Goal: Task Accomplishment & Management: Complete application form

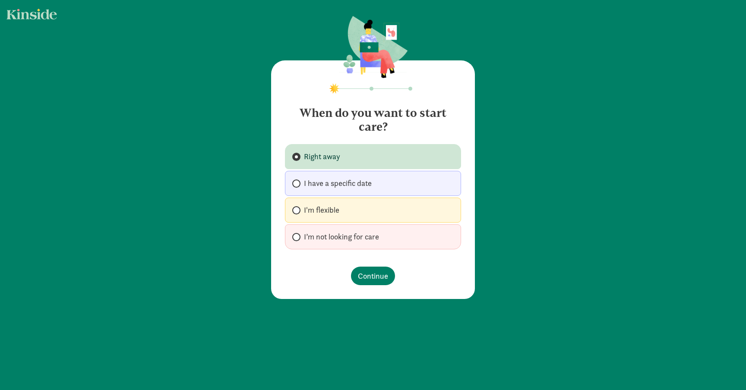
click at [341, 184] on span "I have a specific date" at bounding box center [338, 183] width 68 height 10
click at [298, 184] on input "I have a specific date" at bounding box center [295, 184] width 6 height 6
radio input "true"
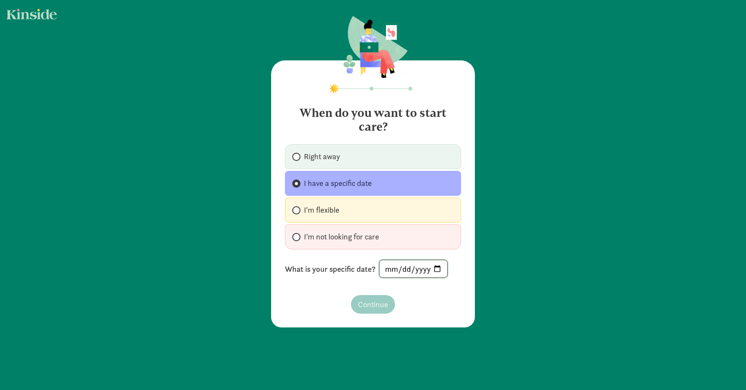
click at [407, 267] on input "date" at bounding box center [413, 268] width 68 height 17
click at [390, 268] on input "date" at bounding box center [413, 268] width 68 height 17
type input "[DATE]"
click at [375, 303] on span "Continue" at bounding box center [373, 305] width 30 height 12
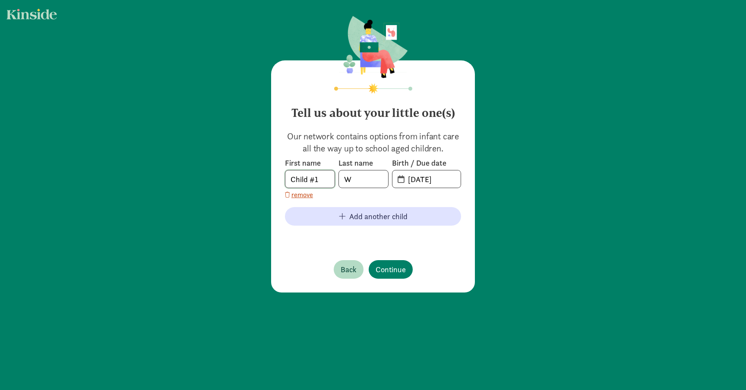
drag, startPoint x: 323, startPoint y: 179, endPoint x: 243, endPoint y: 178, distance: 80.7
click at [243, 178] on div "Tell us about your little one(s) Our network contains options from infant care …" at bounding box center [373, 155] width 746 height 310
type input "[PERSON_NAME]"
type input "Chalysheva"
type input "[DATE]"
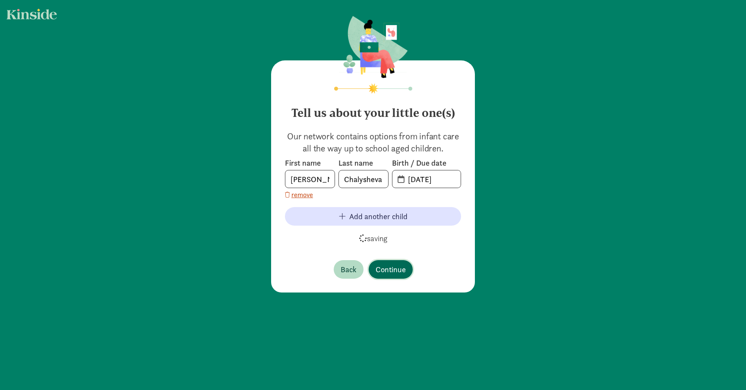
click at [402, 267] on span "Continue" at bounding box center [390, 270] width 30 height 12
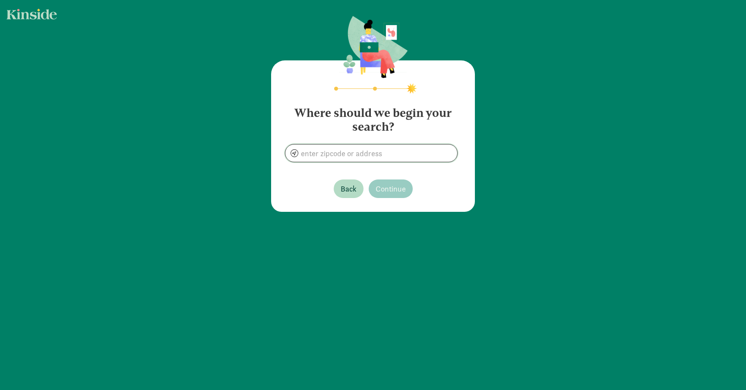
click at [369, 150] on input at bounding box center [371, 153] width 172 height 17
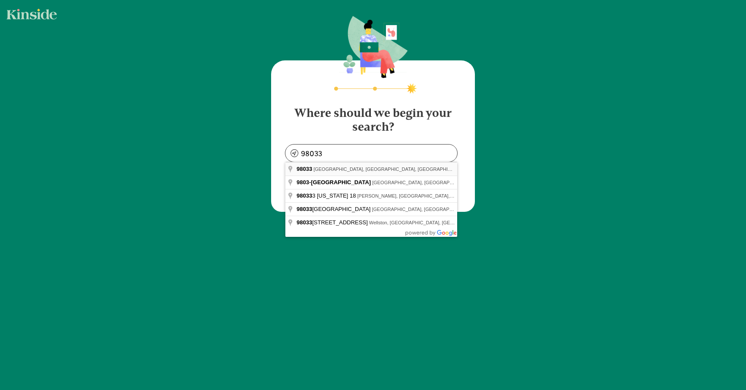
type input "[GEOGRAPHIC_DATA], [GEOGRAPHIC_DATA]"
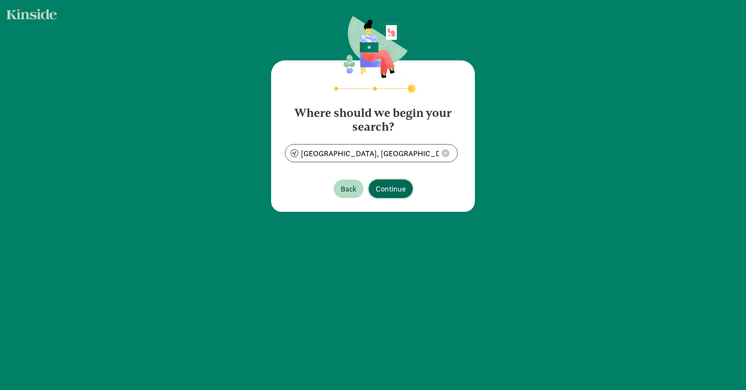
click at [396, 194] on span "Continue" at bounding box center [390, 189] width 30 height 12
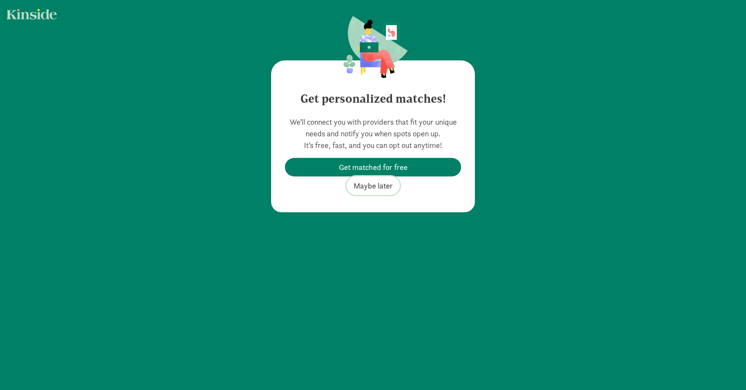
click at [380, 187] on span "Maybe later" at bounding box center [372, 186] width 39 height 12
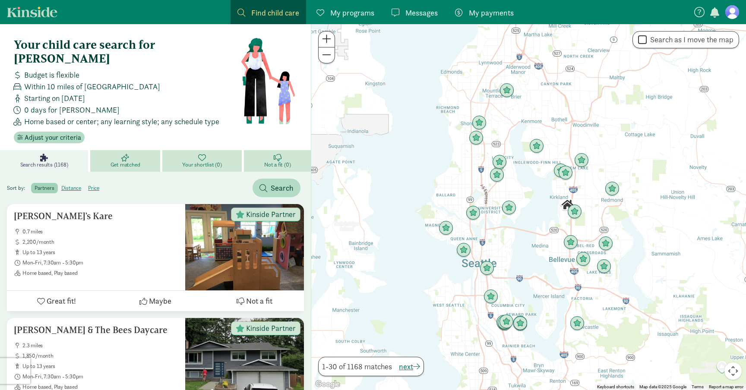
click at [270, 6] on link "Find child care Find" at bounding box center [268, 12] width 76 height 24
click at [36, 10] on link "Kinside" at bounding box center [32, 11] width 50 height 11
click at [105, 270] on span "Home based, Play based" at bounding box center [100, 273] width 156 height 7
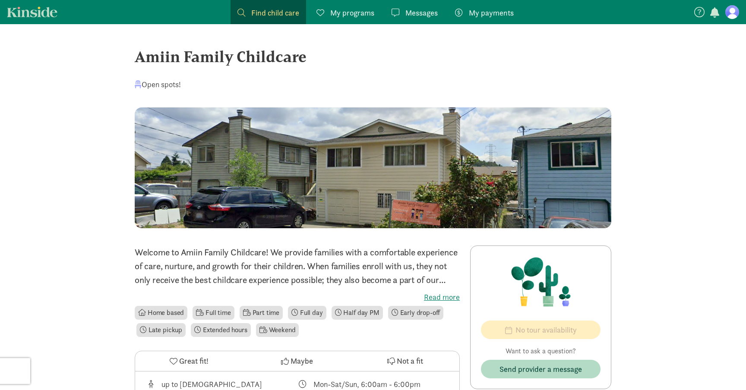
click at [276, 11] on span "Find child care" at bounding box center [275, 13] width 48 height 12
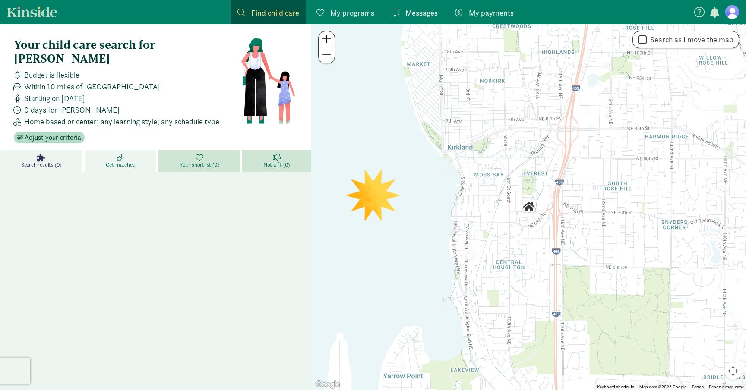
click at [119, 161] on span "Get matched" at bounding box center [121, 164] width 30 height 7
click at [50, 161] on span "Search results (0)" at bounding box center [41, 164] width 40 height 7
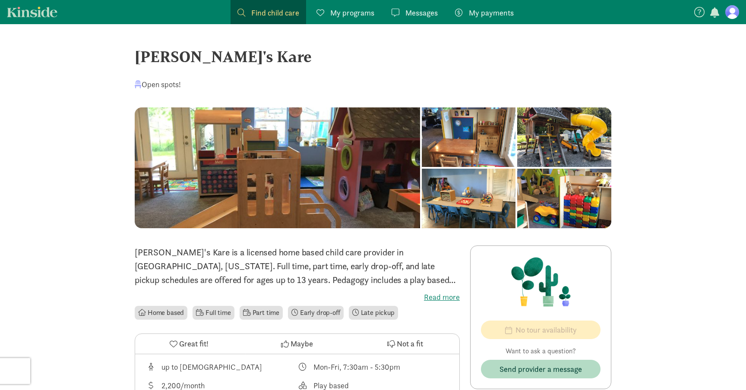
click at [281, 9] on span "Find child care" at bounding box center [275, 13] width 48 height 12
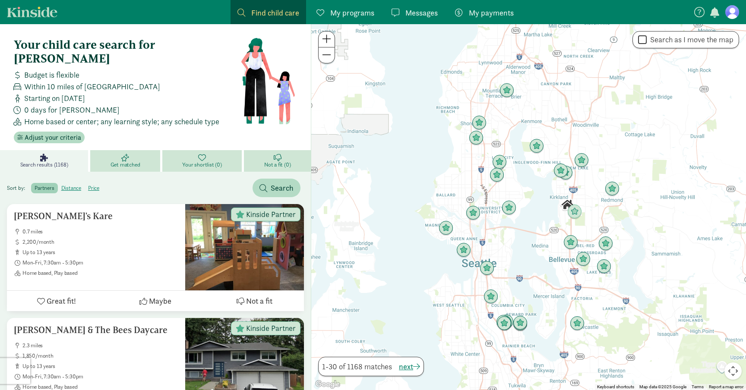
click at [572, 200] on img "Click to see details" at bounding box center [567, 205] width 15 height 15
click at [585, 196] on div "To navigate, press the arrow keys." at bounding box center [528, 207] width 435 height 366
click at [585, 196] on div at bounding box center [528, 207] width 435 height 366
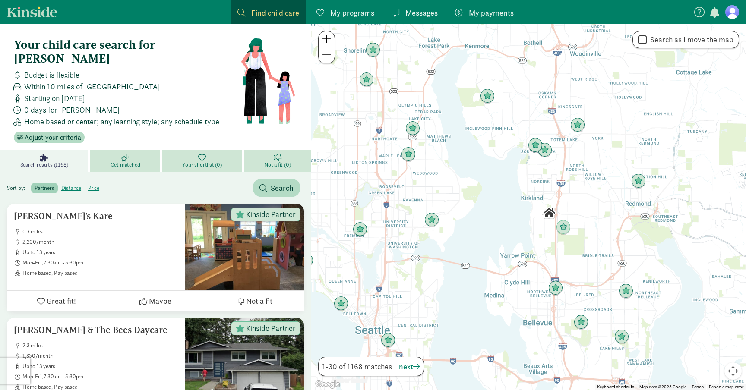
click at [571, 206] on div at bounding box center [528, 207] width 435 height 366
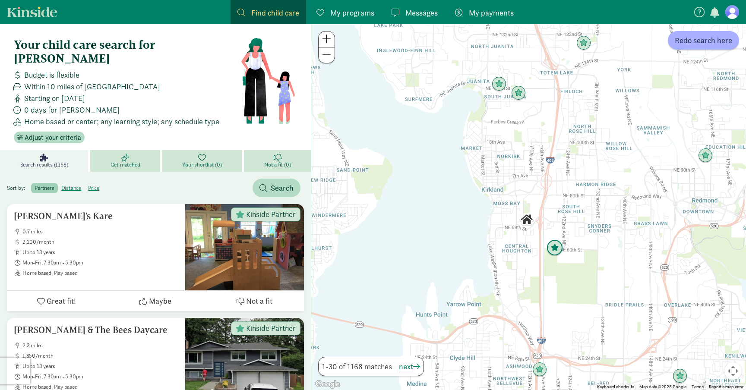
click at [556, 249] on img "Click to see details" at bounding box center [554, 248] width 16 height 16
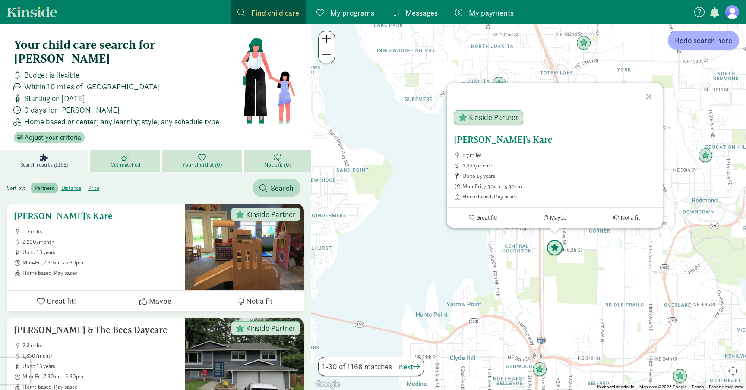
click at [134, 233] on ul "0.7 miles 2,200/month up to 13 years Mon-Fri, 7:30am - 5:30pm Home based, Play …" at bounding box center [96, 252] width 164 height 48
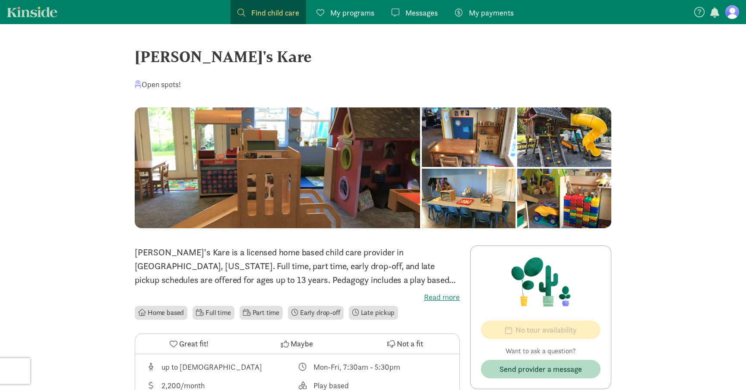
click at [422, 167] on div at bounding box center [469, 137] width 94 height 60
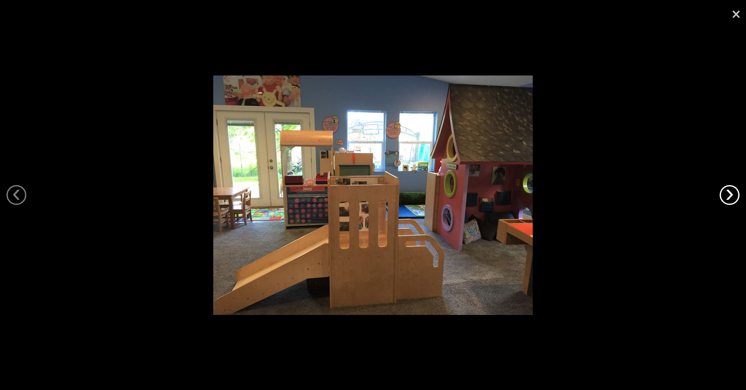
click at [731, 196] on link "›" at bounding box center [729, 195] width 20 height 20
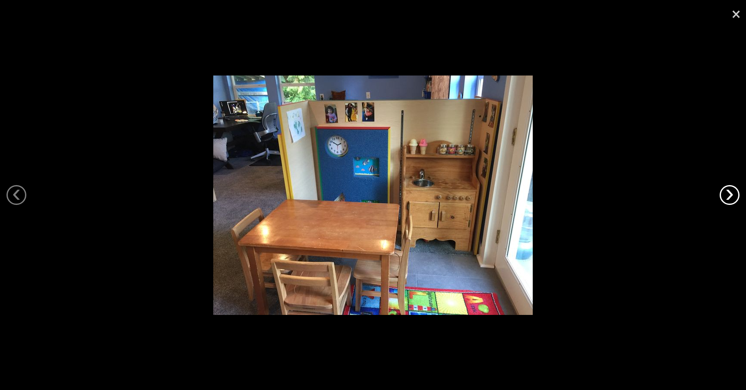
click at [731, 196] on link "›" at bounding box center [729, 195] width 20 height 20
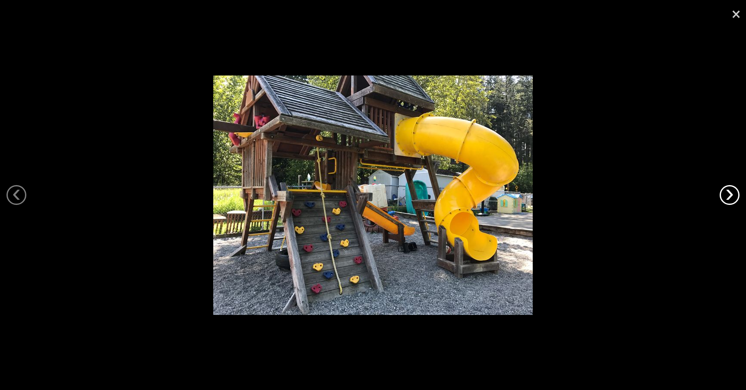
click at [731, 196] on link "›" at bounding box center [729, 195] width 20 height 20
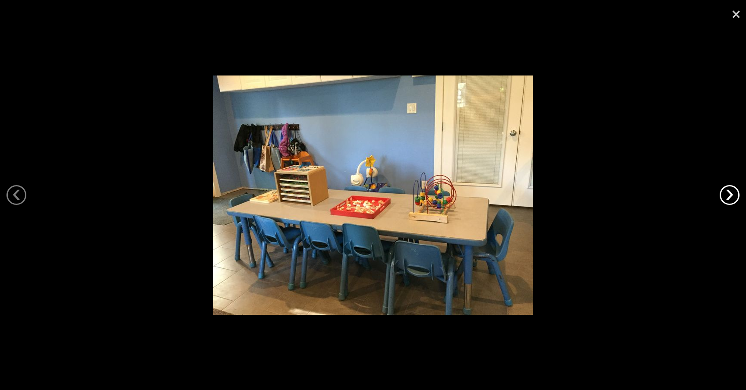
click at [731, 196] on link "›" at bounding box center [729, 195] width 20 height 20
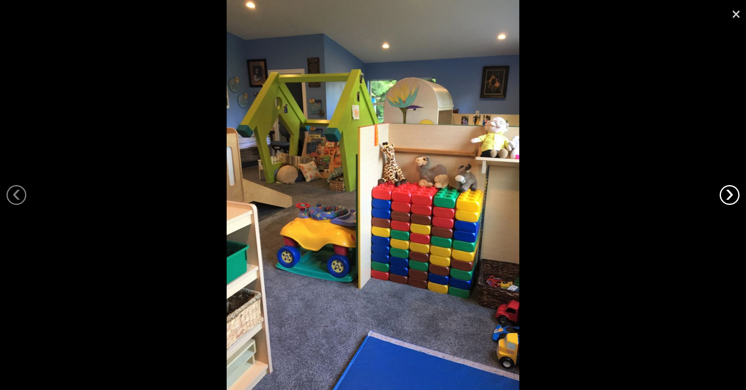
click at [731, 196] on link "›" at bounding box center [729, 195] width 20 height 20
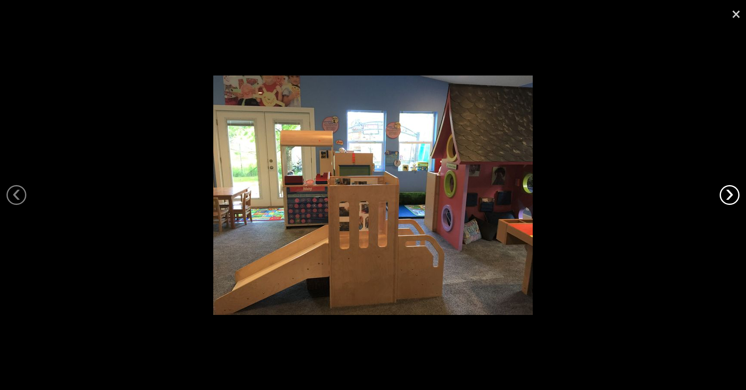
click at [731, 196] on link "›" at bounding box center [729, 195] width 20 height 20
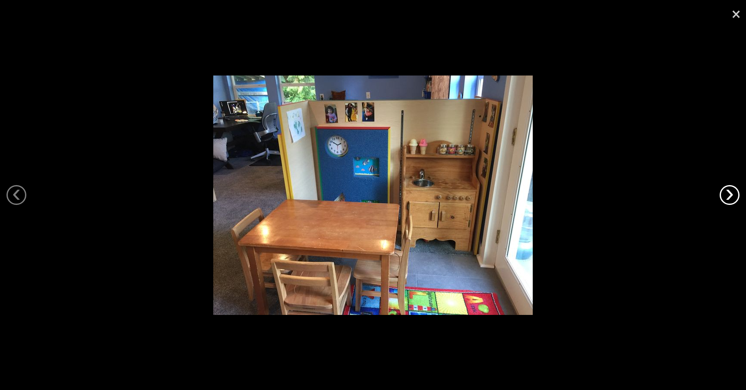
click at [731, 196] on link "›" at bounding box center [729, 195] width 20 height 20
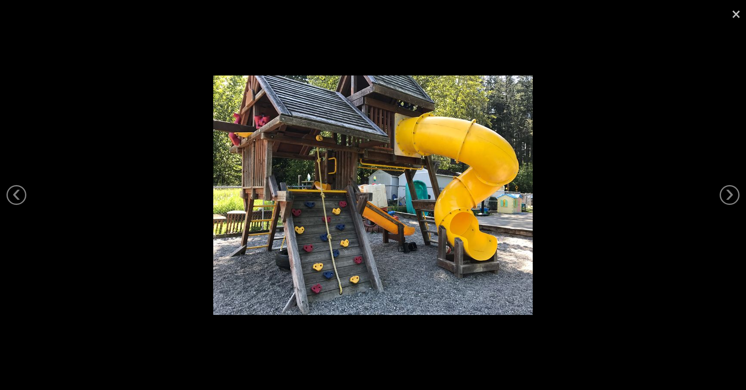
click at [737, 16] on link "×" at bounding box center [736, 13] width 20 height 26
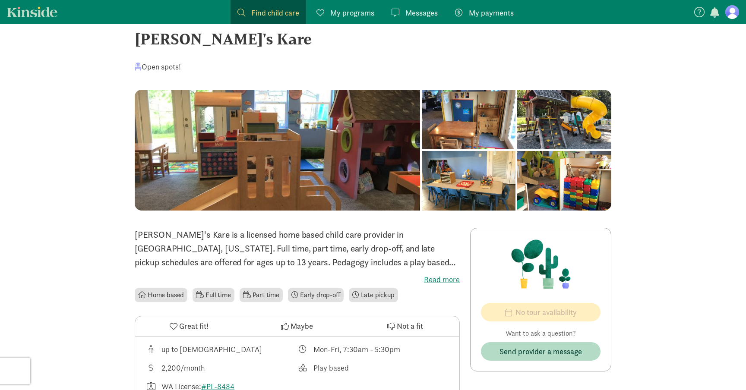
scroll to position [19, 0]
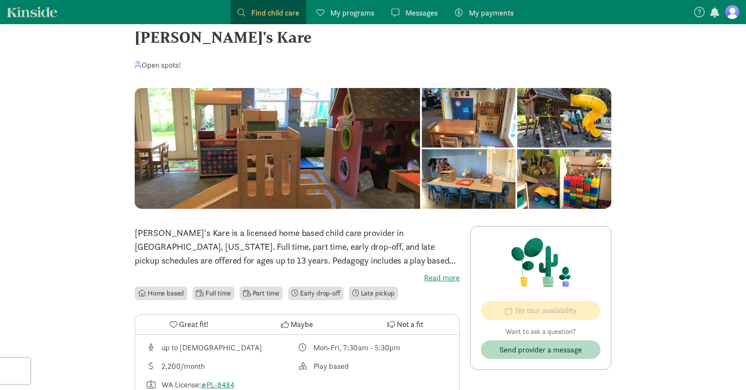
click at [442, 279] on label "Read more" at bounding box center [297, 278] width 325 height 10
click at [0, 0] on input "Read more" at bounding box center [0, 0] width 0 height 0
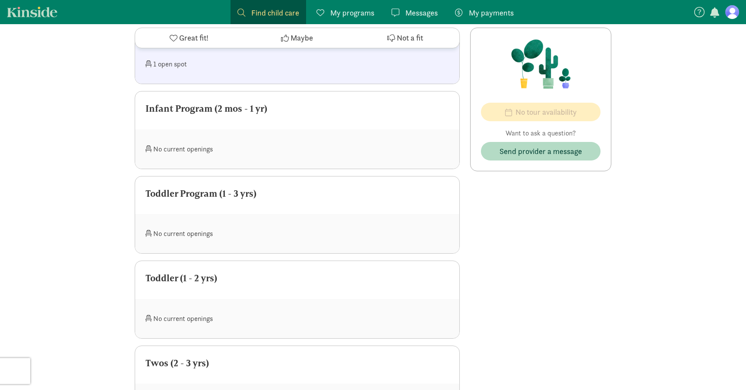
scroll to position [543, 0]
